Goal: Information Seeking & Learning: Learn about a topic

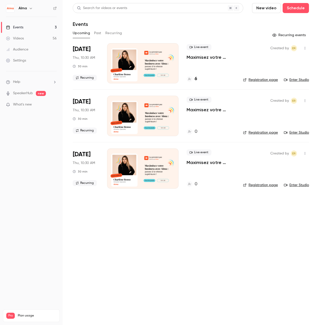
click at [98, 33] on button "Past" at bounding box center [97, 33] width 7 height 8
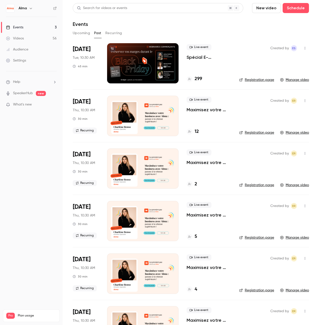
click at [199, 57] on p "Spécial E-commerçants - Sortir de la guerre des prix et préserver ses marges pe…" at bounding box center [209, 57] width 45 height 6
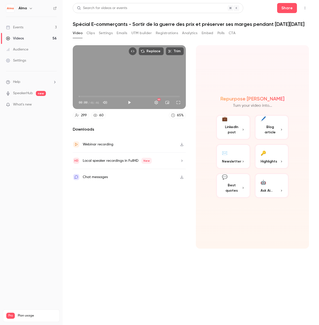
click at [172, 33] on button "Registrations" at bounding box center [167, 33] width 22 height 8
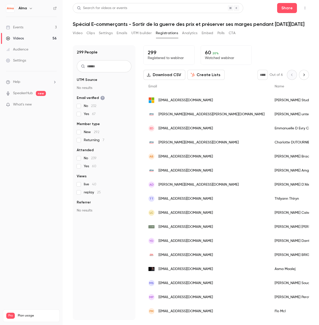
click at [189, 35] on button "Analytics" at bounding box center [190, 33] width 16 height 8
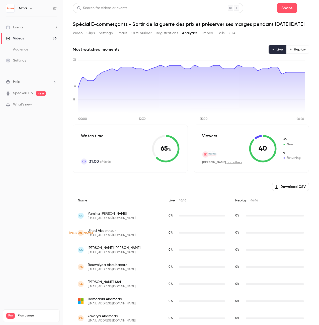
click at [300, 48] on button "Replay" at bounding box center [297, 49] width 23 height 9
